Goal: Find contact information: Find contact information

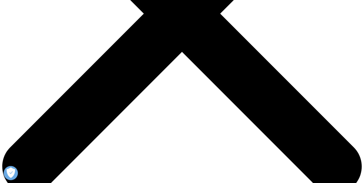
scroll to position [119, 0]
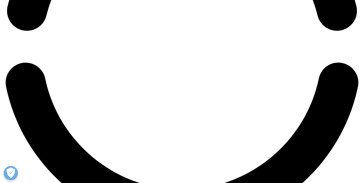
scroll to position [716, 0]
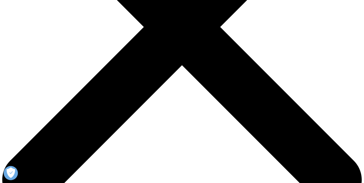
scroll to position [45, 0]
